Goal: Transaction & Acquisition: Purchase product/service

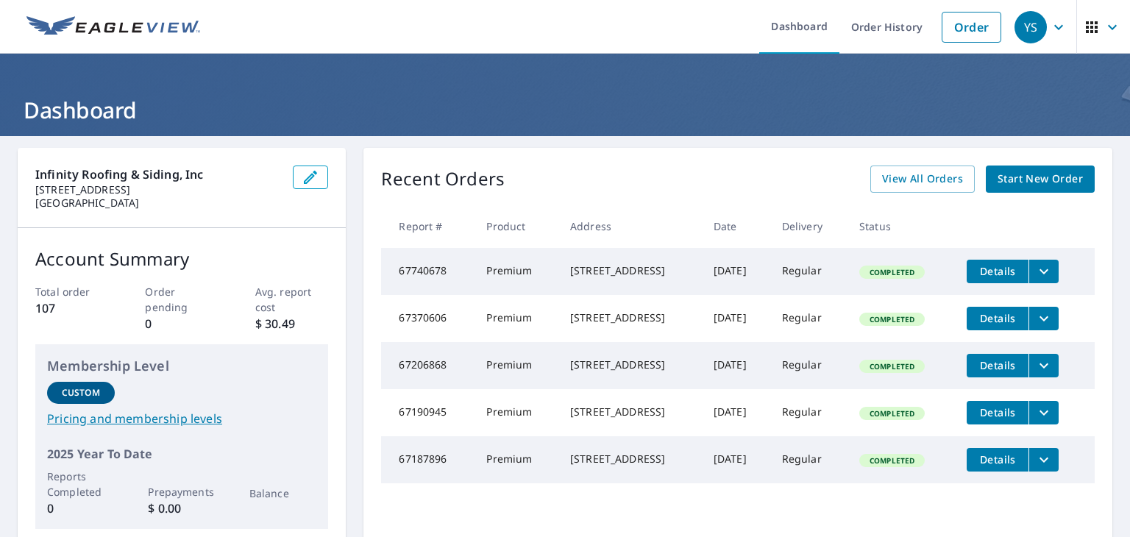
click at [1007, 180] on span "Start New Order" at bounding box center [1039, 179] width 85 height 18
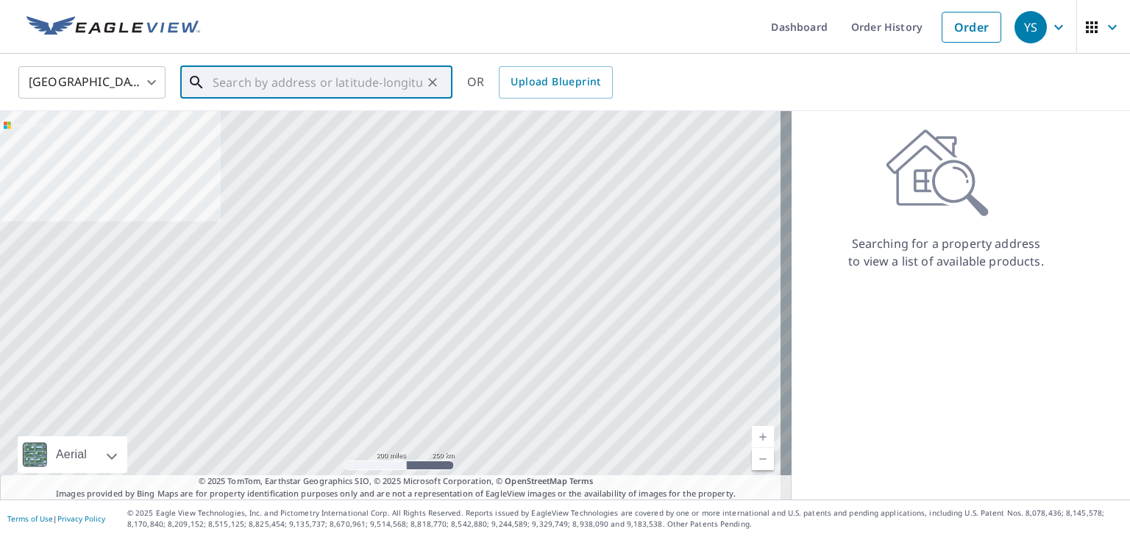
paste input "[STREET_ADDRESS]"
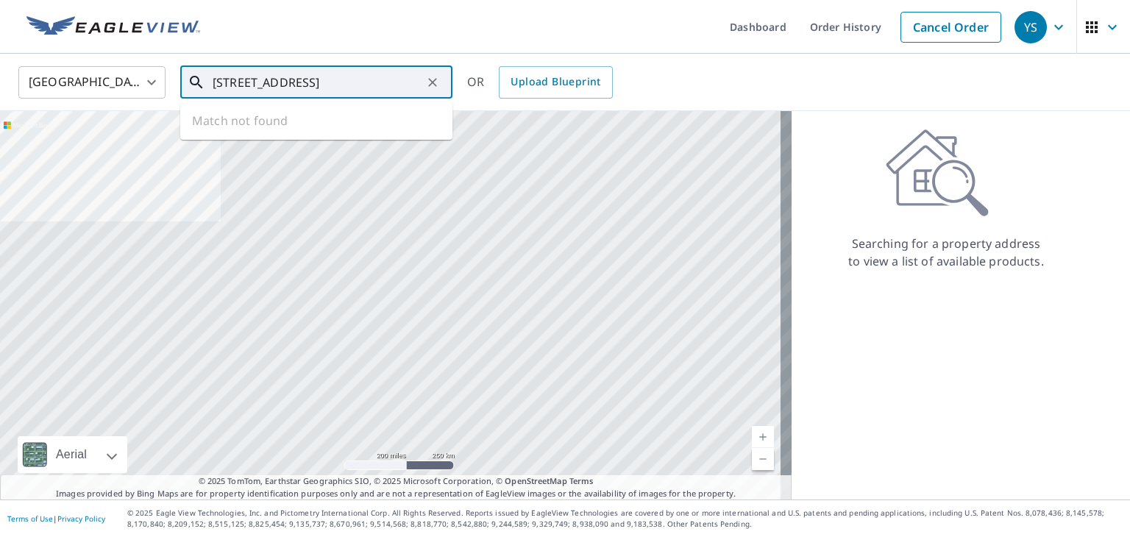
scroll to position [0, 18]
click at [252, 127] on span "2004 28th Street Ct E" at bounding box center [325, 125] width 231 height 18
type input "[STREET_ADDRESS]"
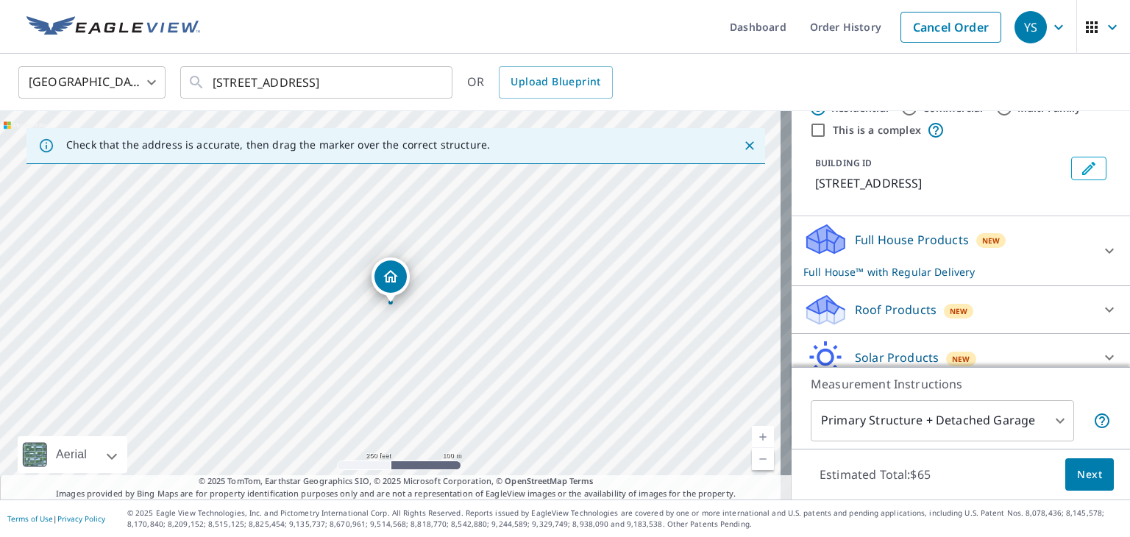
scroll to position [53, 0]
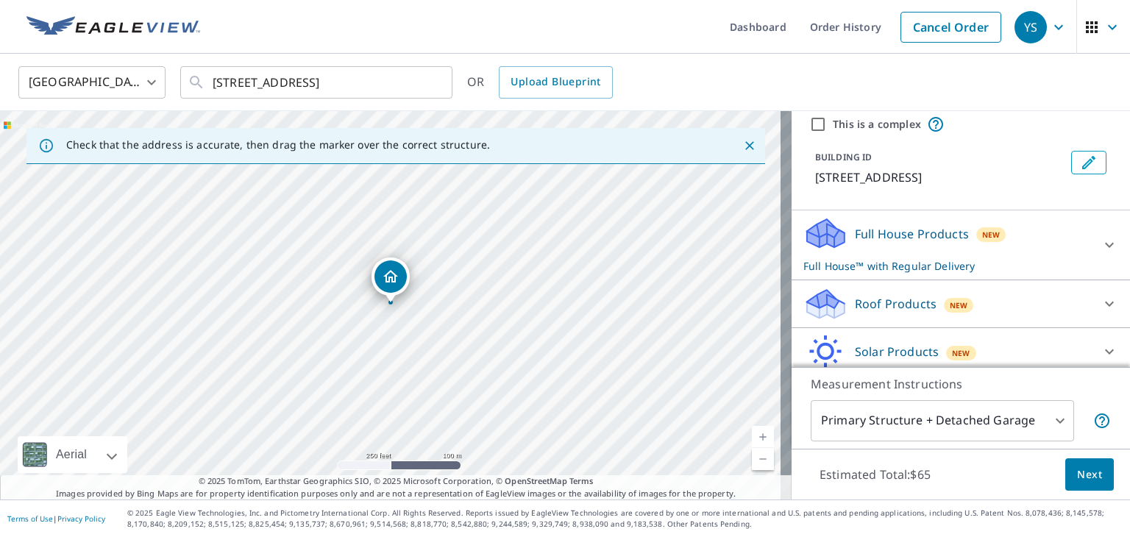
click at [891, 301] on p "Roof Products" at bounding box center [896, 304] width 82 height 18
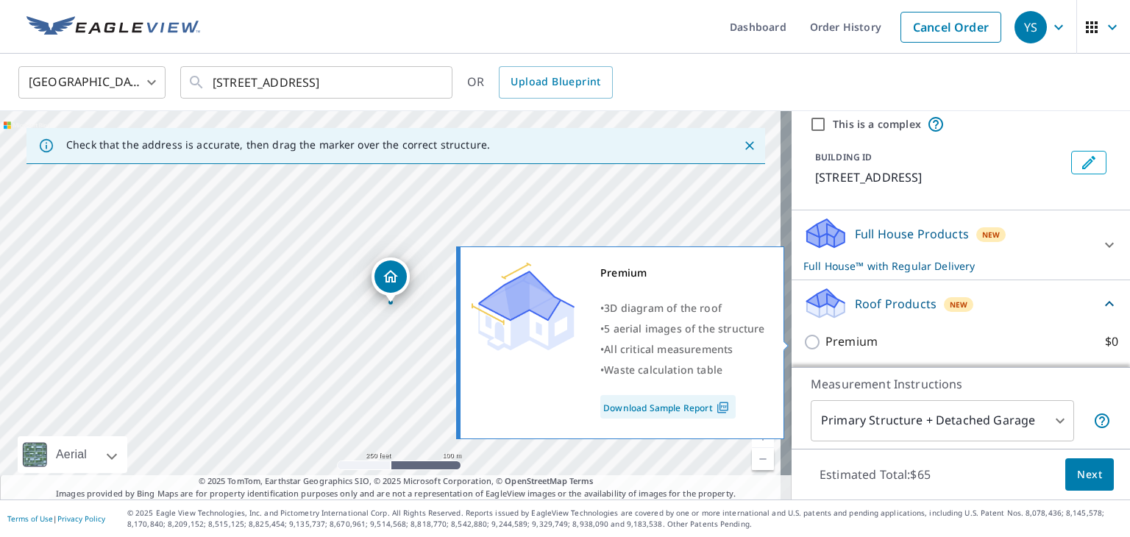
click at [803, 336] on input "Premium $0" at bounding box center [814, 342] width 22 height 18
checkbox input "true"
checkbox input "false"
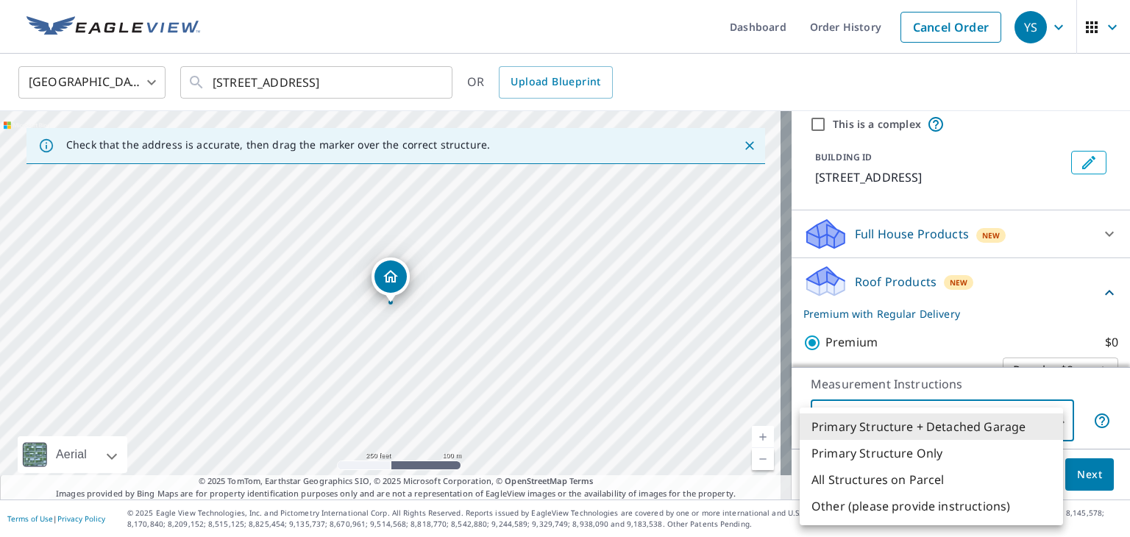
click at [1050, 419] on body "YS YS Dashboard Order History Cancel Order YS [GEOGRAPHIC_DATA] US ​ [STREET_AD…" at bounding box center [565, 268] width 1130 height 537
click at [922, 451] on li "Primary Structure Only" at bounding box center [931, 453] width 263 height 26
type input "2"
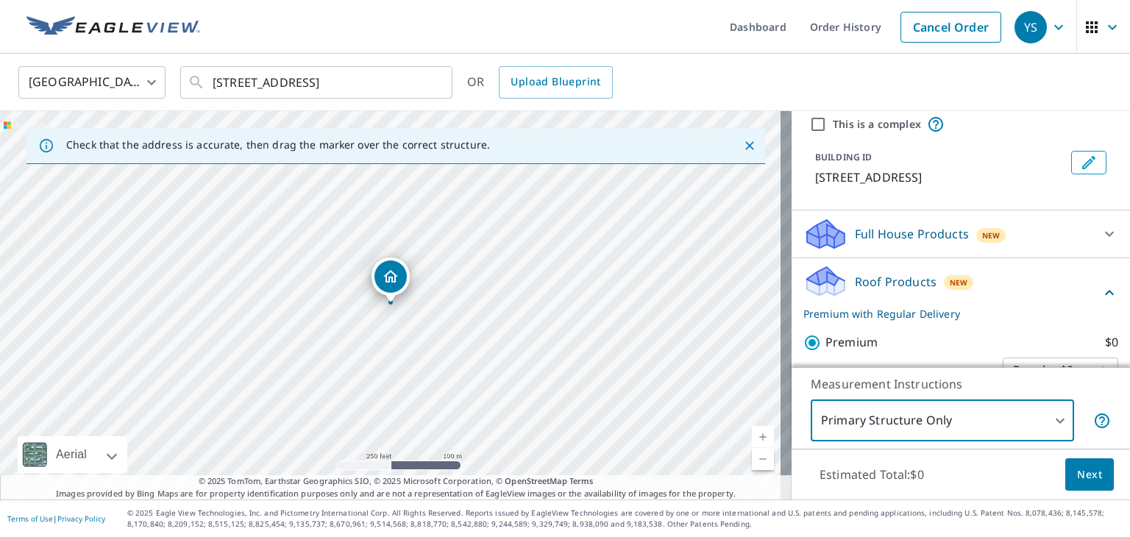
click at [1077, 471] on span "Next" at bounding box center [1089, 475] width 25 height 18
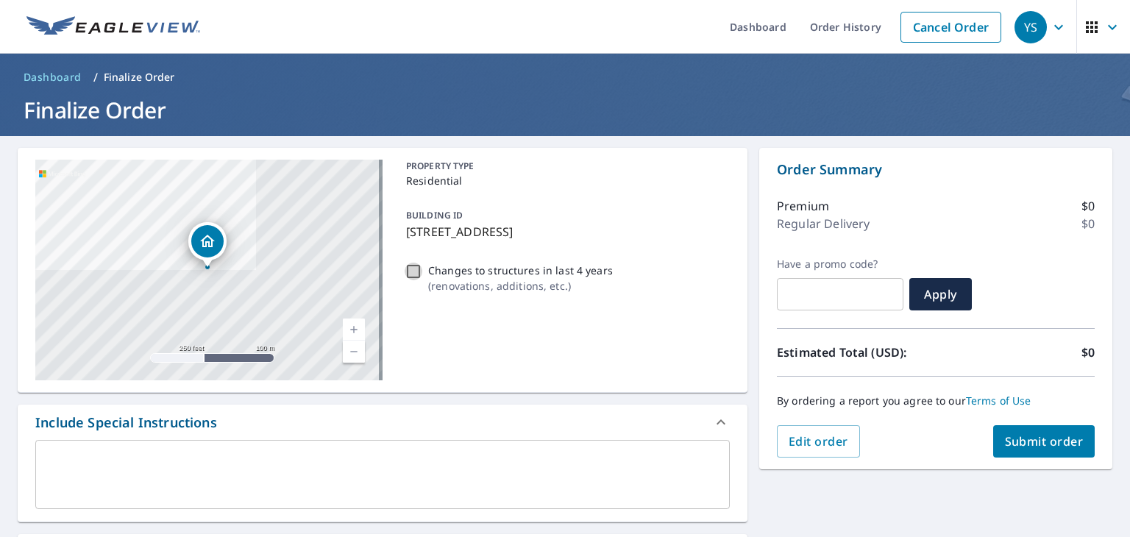
click at [409, 270] on input "Changes to structures in last 4 years ( renovations, additions, etc. )" at bounding box center [414, 272] width 18 height 18
checkbox input "true"
click at [1024, 437] on span "Submit order" at bounding box center [1044, 441] width 79 height 16
checkbox input "true"
